Goal: Task Accomplishment & Management: Manage account settings

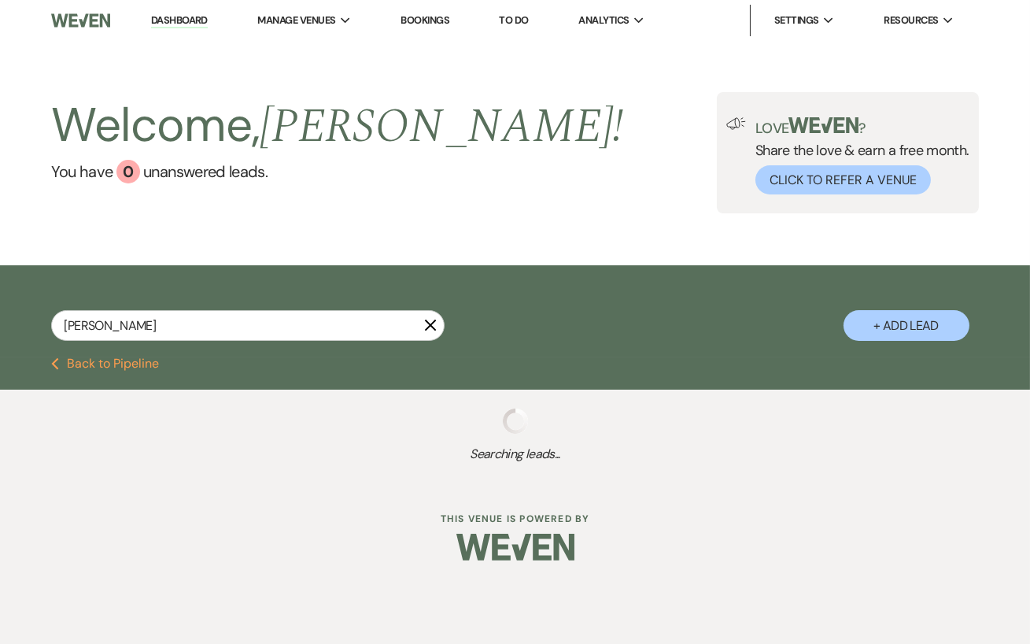
type input "[PERSON_NAME]"
select select "8"
select select "5"
select select "8"
select select "5"
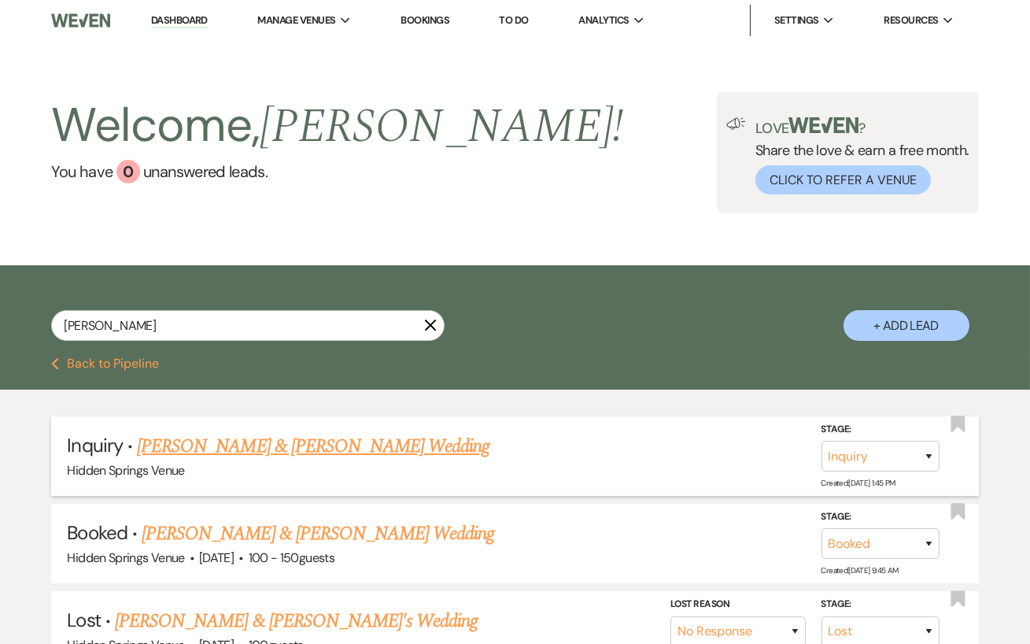
click at [360, 455] on link "[PERSON_NAME] & [PERSON_NAME] Wedding" at bounding box center [313, 446] width 352 height 28
select select "5"
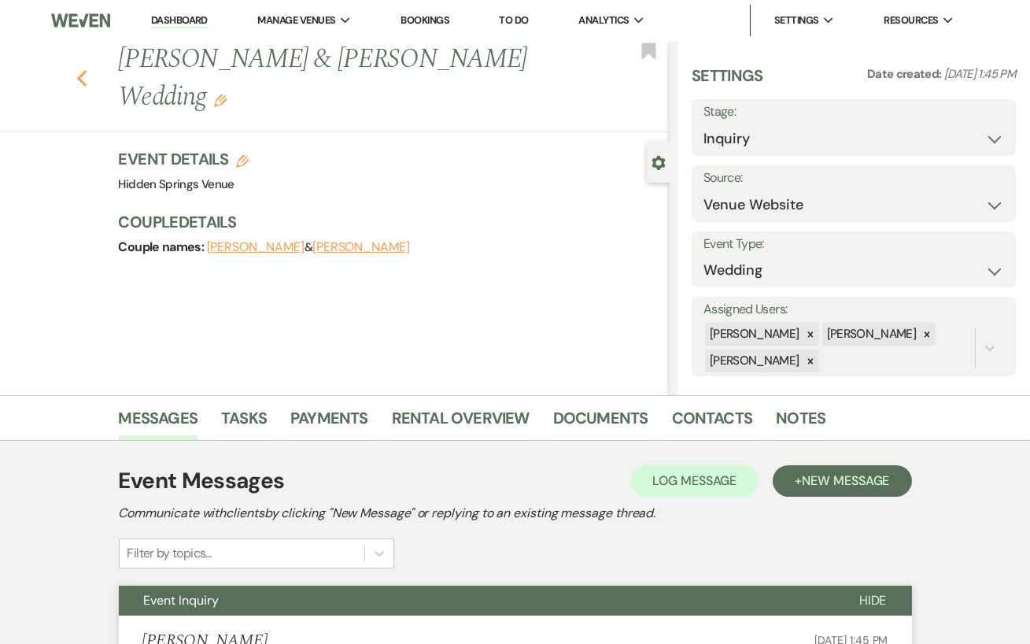
click at [85, 69] on icon "Previous" at bounding box center [82, 78] width 12 height 19
select select "8"
select select "5"
select select "8"
select select "5"
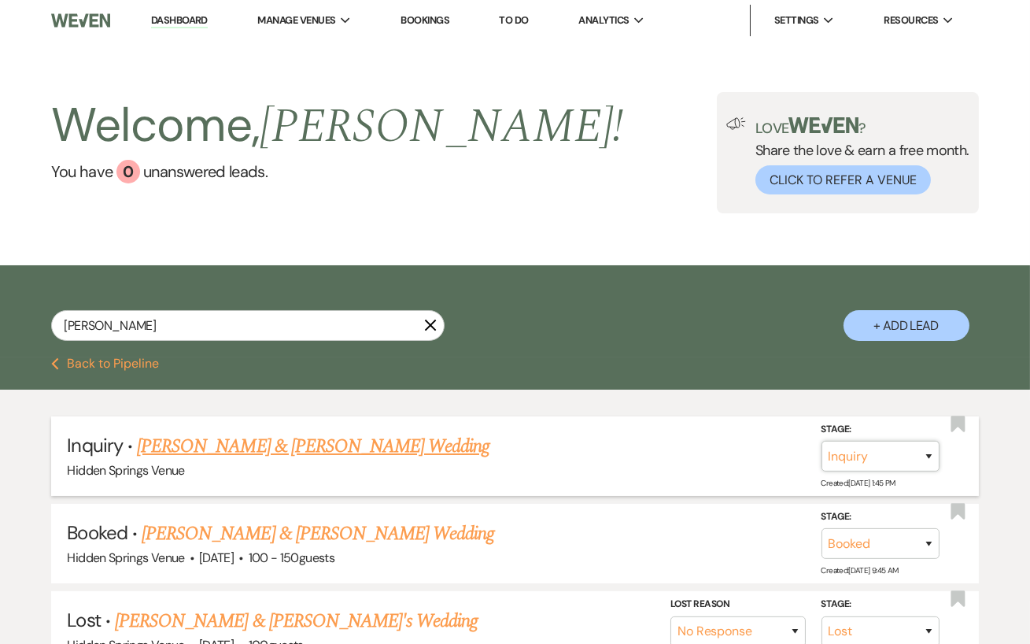
click at [880, 452] on select "Inquiry Follow Up Tour Requested Tour Confirmed Toured Proposal Sent Booked Lost" at bounding box center [880, 456] width 118 height 31
select select "8"
click at [821, 441] on select "Inquiry Follow Up Tour Requested Tour Confirmed Toured Proposal Sent Booked Lost" at bounding box center [880, 456] width 118 height 31
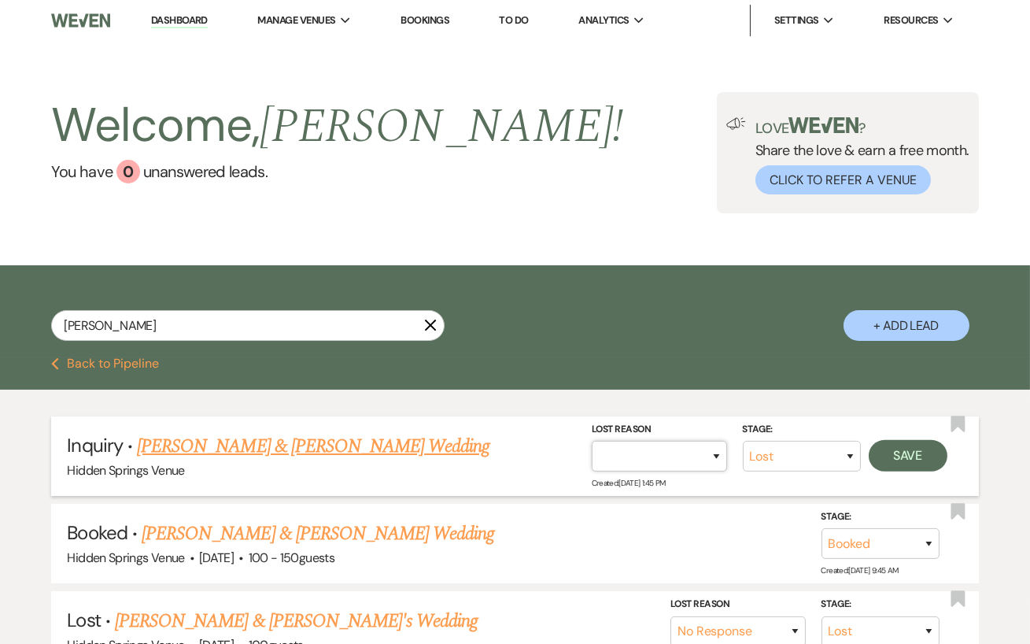
click at [687, 462] on select "Booked Elsewhere Budget Date Unavailable No Response Not a Good Match Capacity …" at bounding box center [659, 456] width 135 height 31
select select "4"
click at [592, 441] on select "Booked Elsewhere Budget Date Unavailable No Response Not a Good Match Capacity …" at bounding box center [659, 456] width 135 height 31
click at [924, 455] on button "Save" at bounding box center [908, 455] width 79 height 31
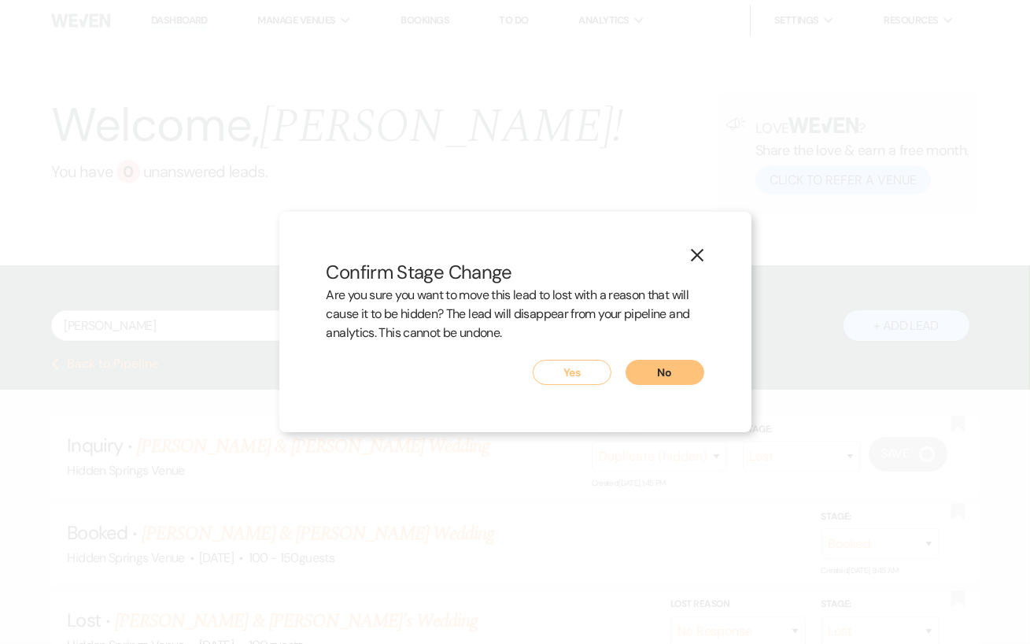
click at [573, 384] on button "Yes" at bounding box center [572, 372] width 79 height 25
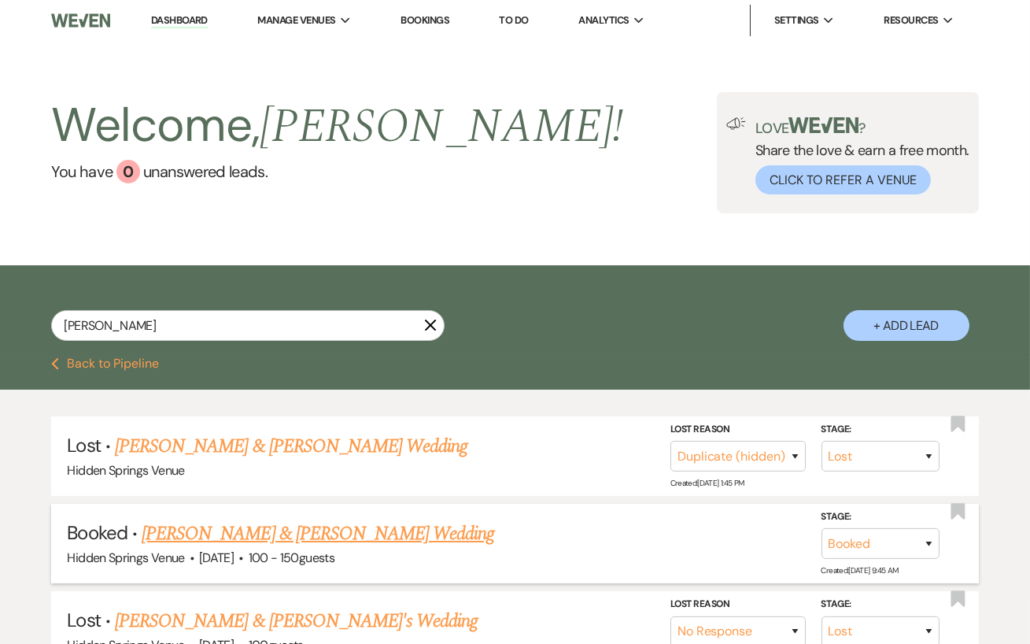
click at [296, 541] on link "[PERSON_NAME] & [PERSON_NAME] Wedding" at bounding box center [318, 533] width 352 height 28
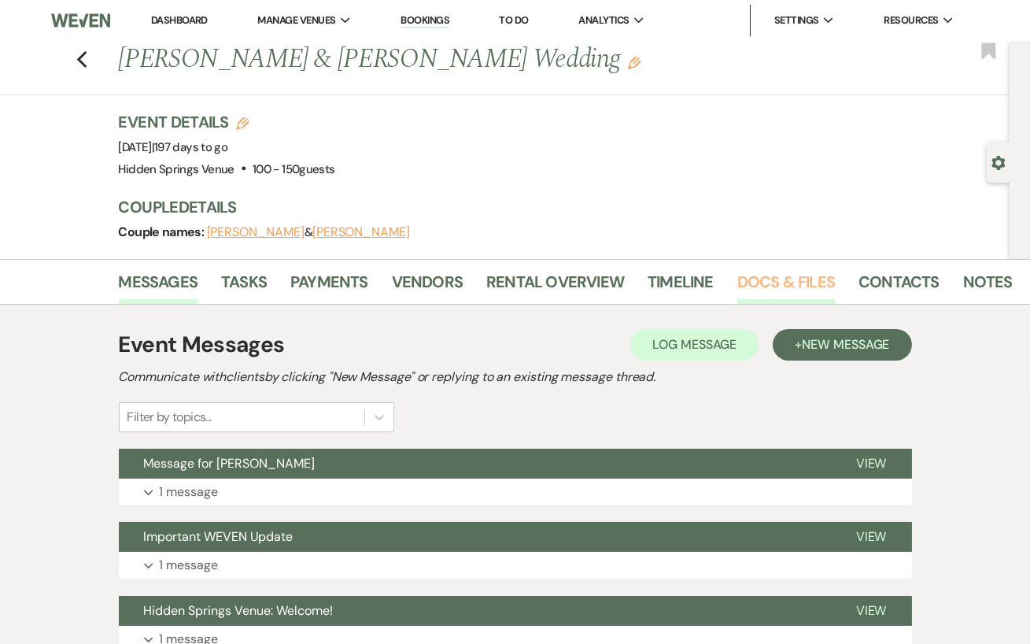
click at [753, 279] on link "Docs & Files" at bounding box center [786, 286] width 98 height 35
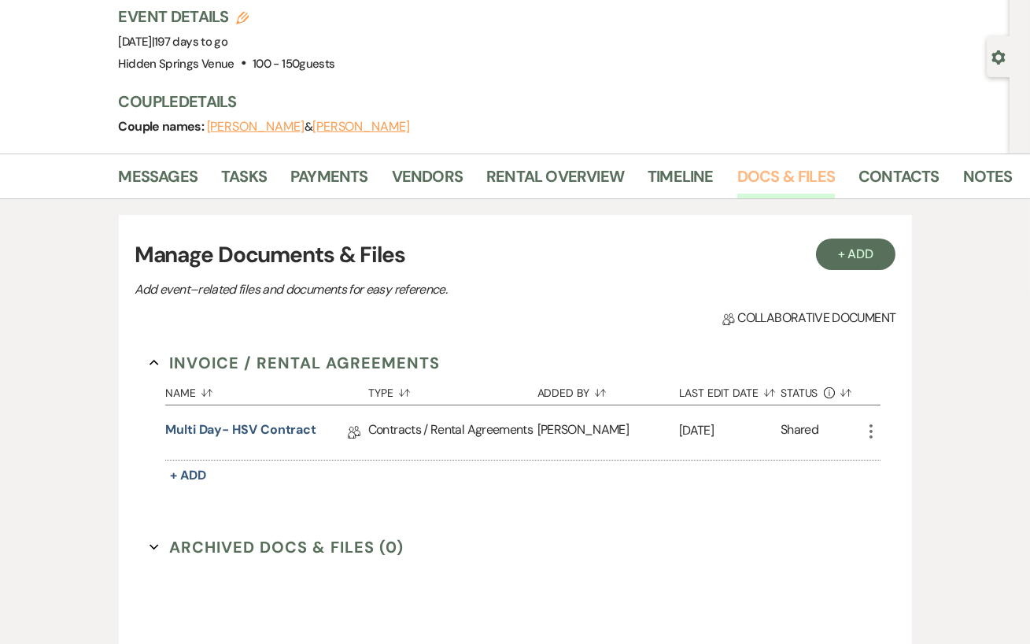
scroll to position [109, 0]
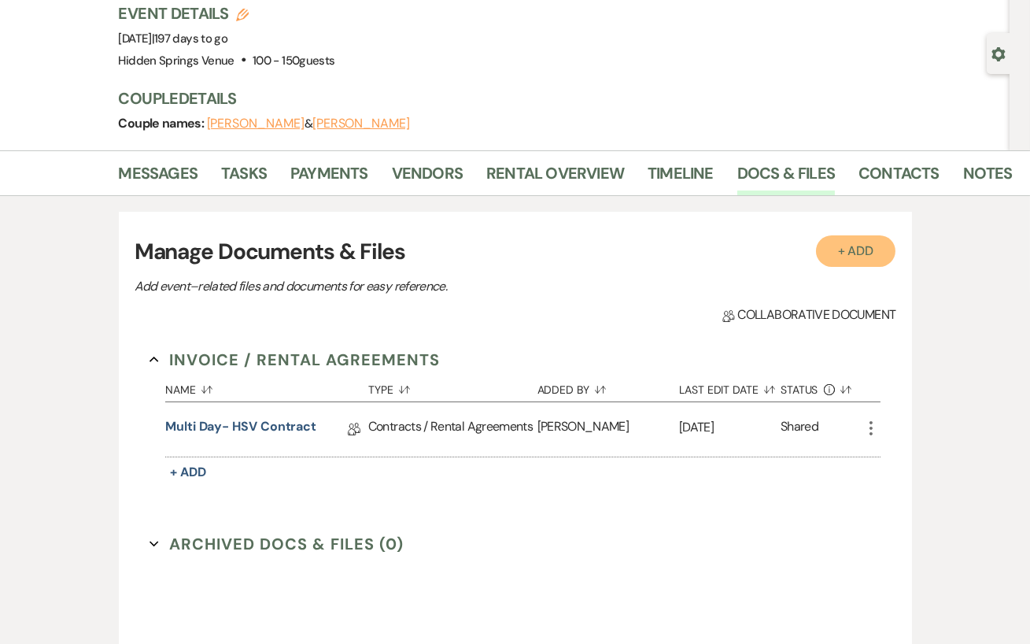
click at [846, 256] on button "+ Add" at bounding box center [856, 250] width 80 height 31
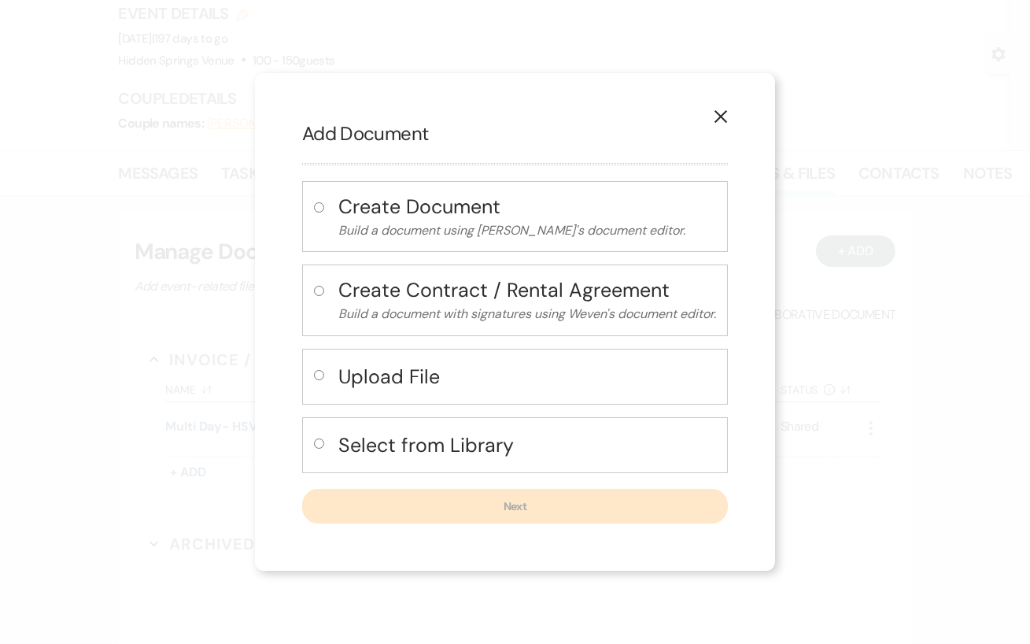
click at [314, 374] on input "radio" at bounding box center [319, 375] width 10 height 10
radio input "true"
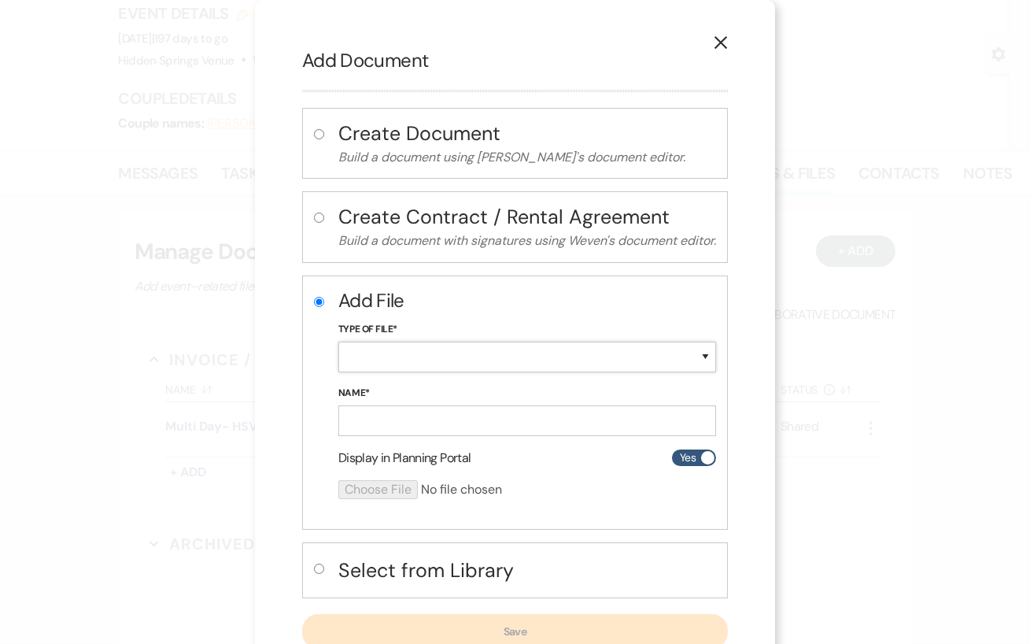
click at [422, 360] on select "Special Event Insurance Vendor Certificate of Insurance Contracts / Rental Agre…" at bounding box center [527, 356] width 378 height 31
select select "19"
click at [338, 341] on select "Special Event Insurance Vendor Certificate of Insurance Contracts / Rental Agre…" at bounding box center [527, 356] width 378 height 31
click at [391, 408] on input "Name*" at bounding box center [527, 420] width 378 height 31
type input "Insurance"
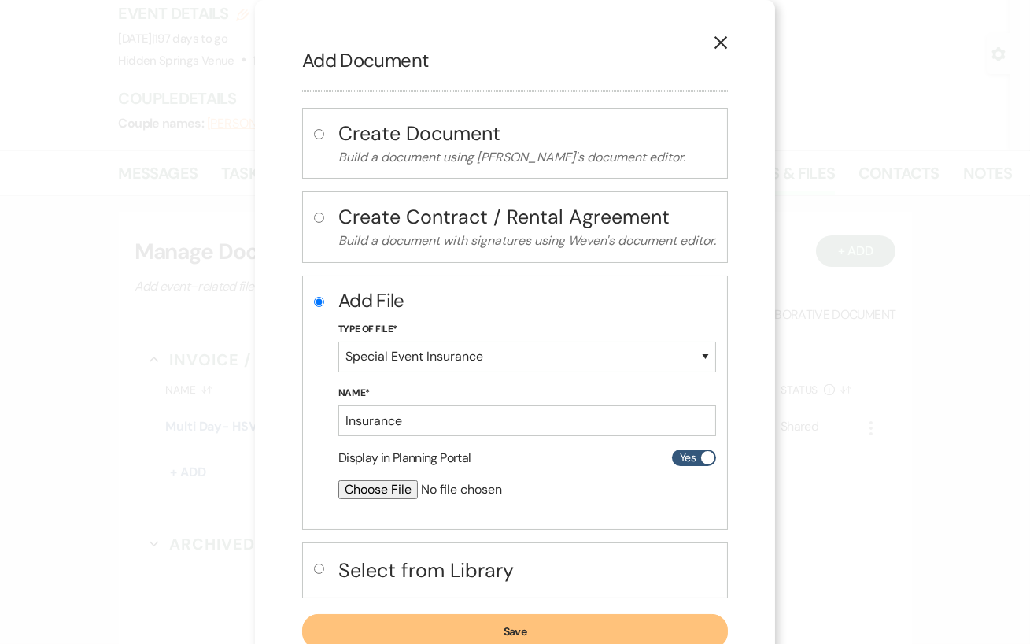
click at [393, 483] on input "file" at bounding box center [485, 489] width 294 height 19
type input "C:\fakepath\Hidden Springs Venue Certificate.pdf"
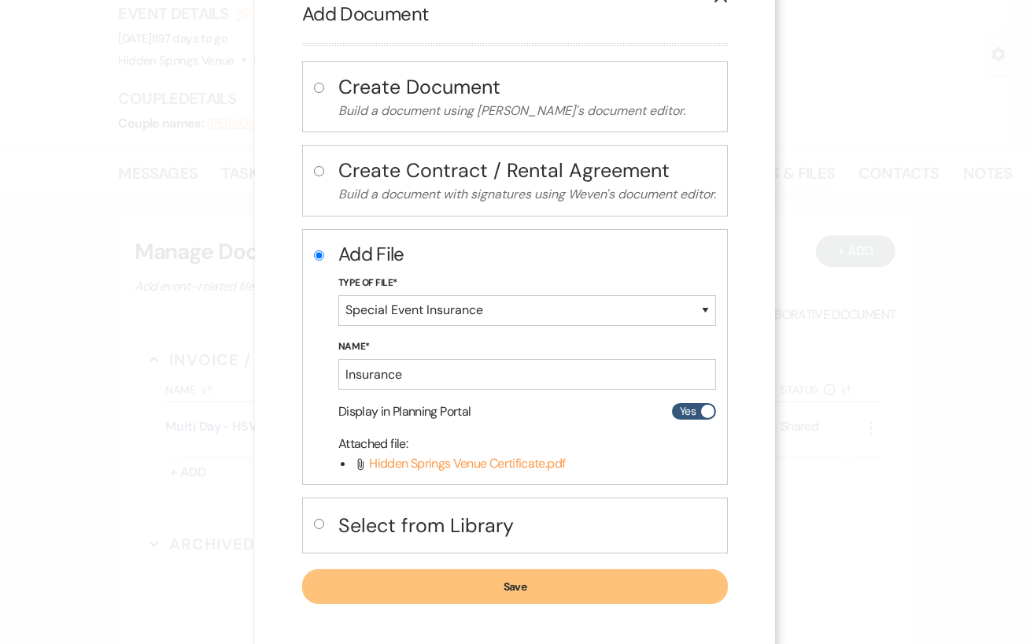
scroll to position [47, 0]
click at [550, 580] on button "Save" at bounding box center [515, 585] width 426 height 35
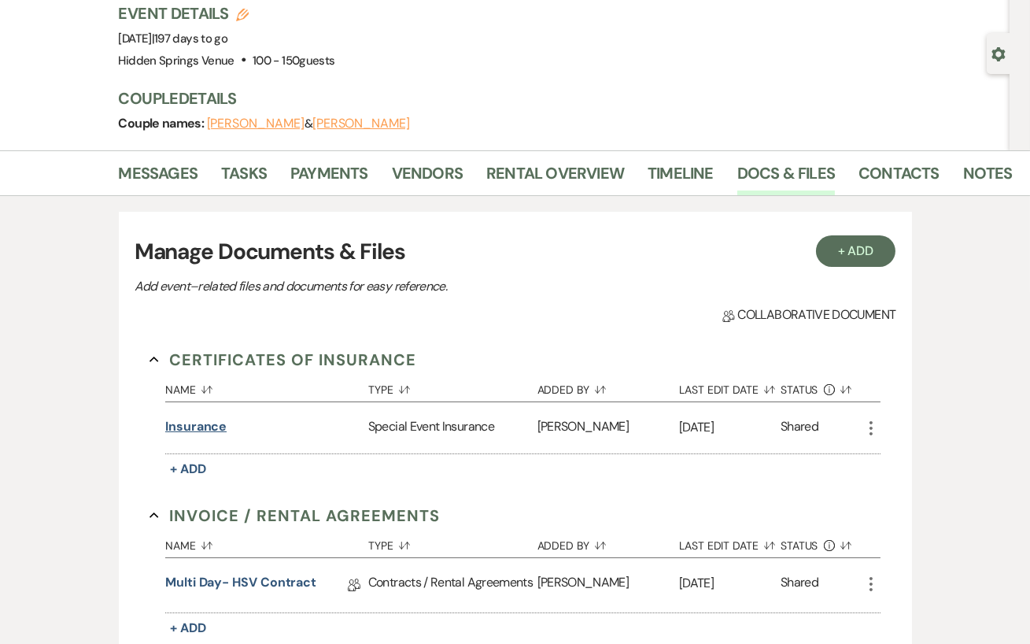
click at [197, 422] on button "Insurance" at bounding box center [195, 426] width 61 height 19
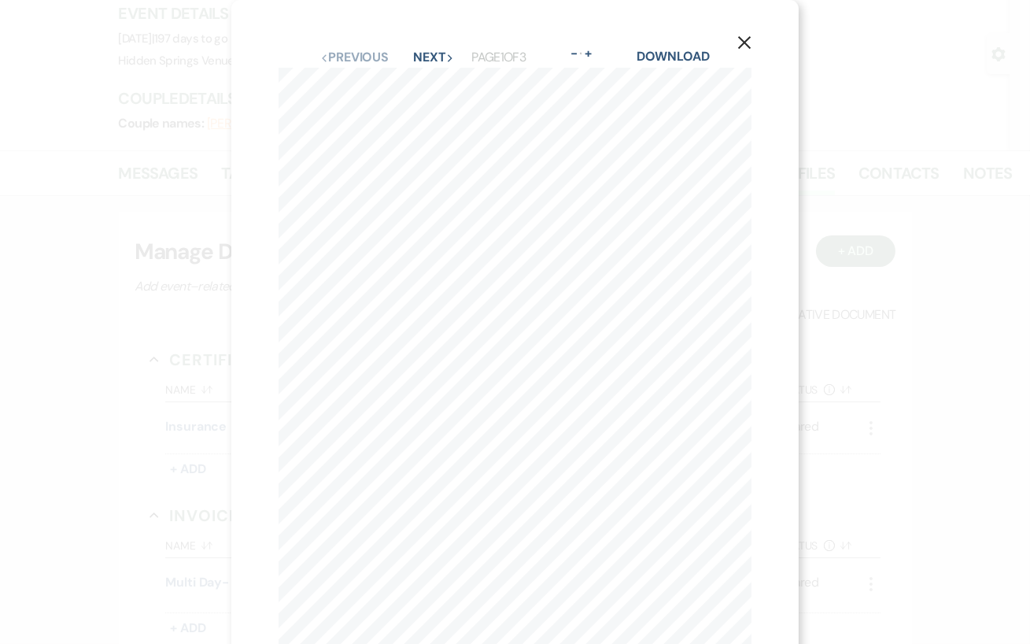
click at [740, 49] on use "button" at bounding box center [744, 42] width 13 height 13
